Goal: Entertainment & Leisure: Consume media (video, audio)

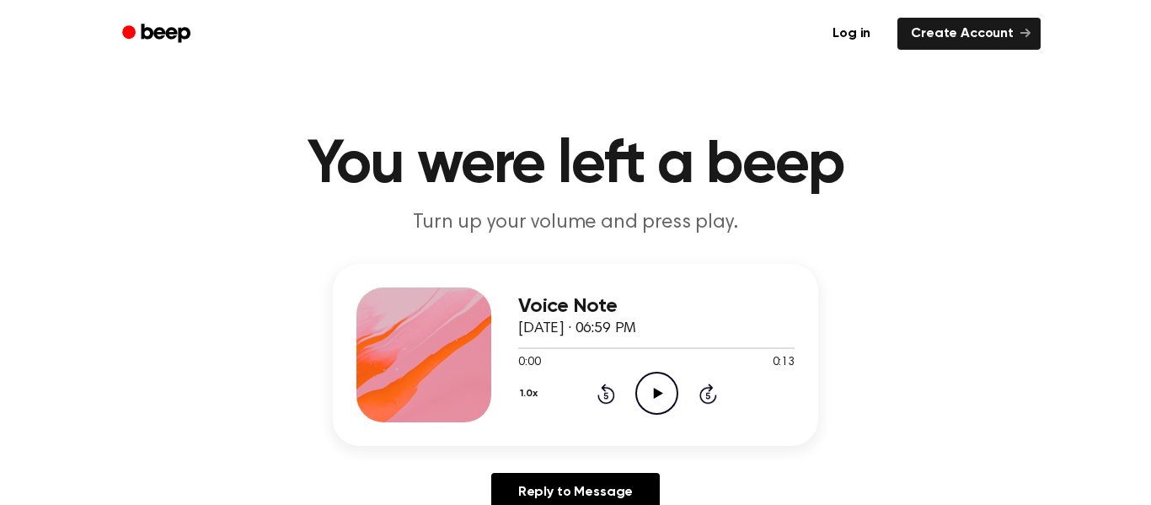
click at [663, 397] on icon "Play Audio" at bounding box center [656, 393] width 43 height 43
click at [635, 383] on icon "Play Audio" at bounding box center [656, 393] width 43 height 43
click at [659, 396] on icon "Play Audio" at bounding box center [656, 393] width 43 height 43
click at [648, 399] on icon "Play Audio" at bounding box center [656, 393] width 43 height 43
click at [655, 398] on icon "Play Audio" at bounding box center [656, 393] width 43 height 43
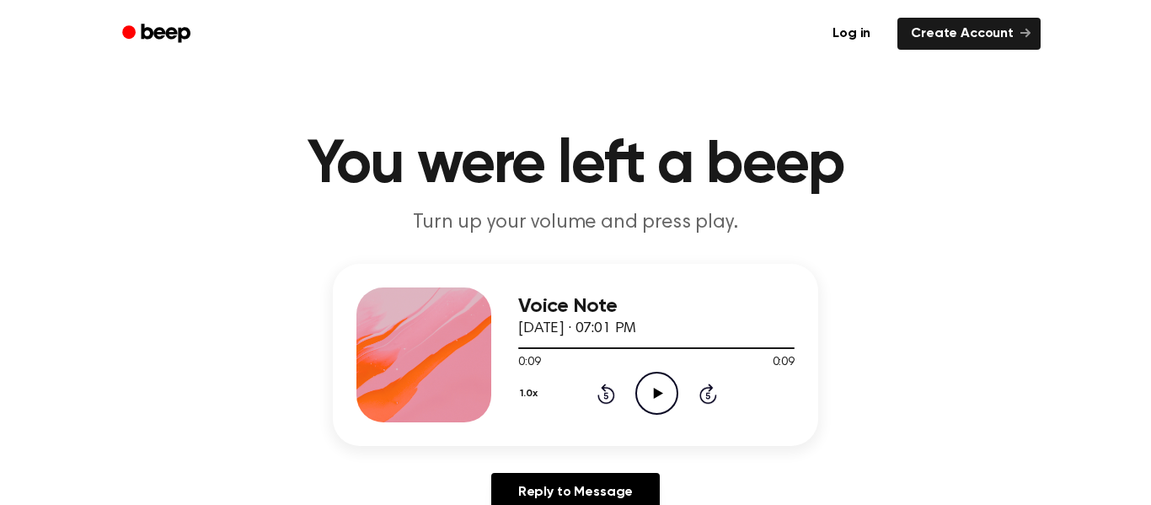
click at [654, 367] on div "0:09 0:09" at bounding box center [656, 363] width 276 height 18
click at [657, 375] on icon "Play Audio" at bounding box center [656, 393] width 43 height 43
click at [656, 377] on icon "Play Audio" at bounding box center [656, 393] width 43 height 43
click at [653, 409] on icon "Play Audio" at bounding box center [656, 393] width 43 height 43
click at [668, 382] on icon "Play Audio" at bounding box center [656, 393] width 43 height 43
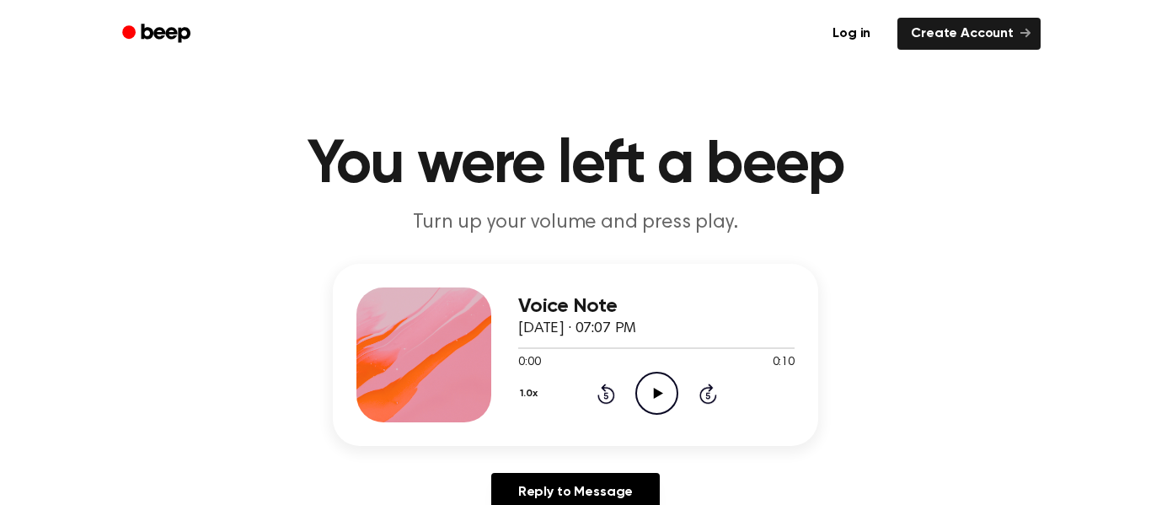
click at [642, 376] on icon "Play Audio" at bounding box center [656, 393] width 43 height 43
click at [640, 372] on icon "Play Audio" at bounding box center [656, 393] width 43 height 43
click at [661, 379] on icon "Play Audio" at bounding box center [656, 393] width 43 height 43
click at [658, 397] on icon "Play Audio" at bounding box center [656, 393] width 43 height 43
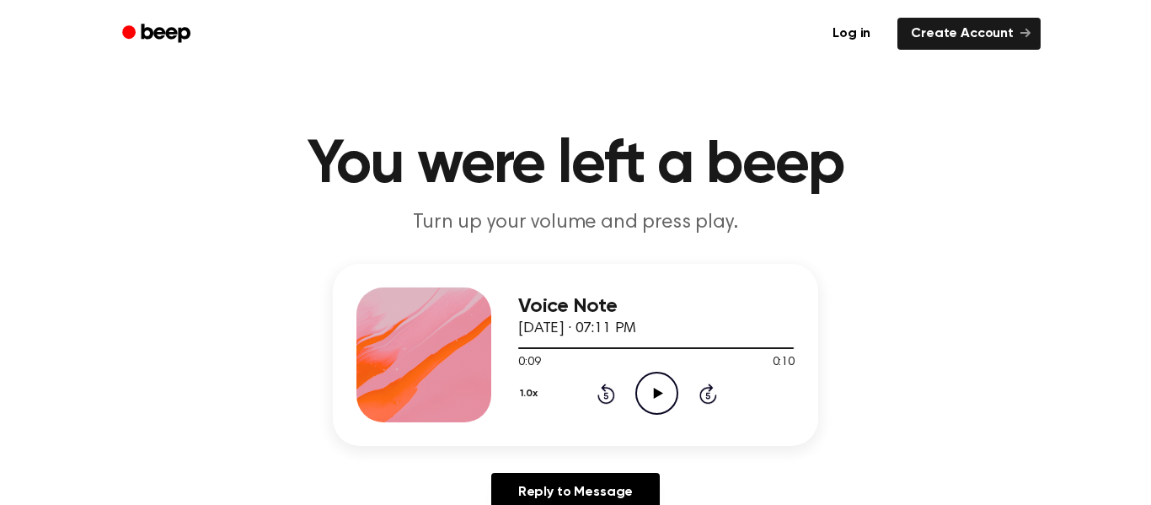
click at [653, 405] on icon "Play Audio" at bounding box center [656, 393] width 43 height 43
click at [650, 383] on icon "Play Audio" at bounding box center [656, 393] width 43 height 43
